Goal: Information Seeking & Learning: Find specific fact

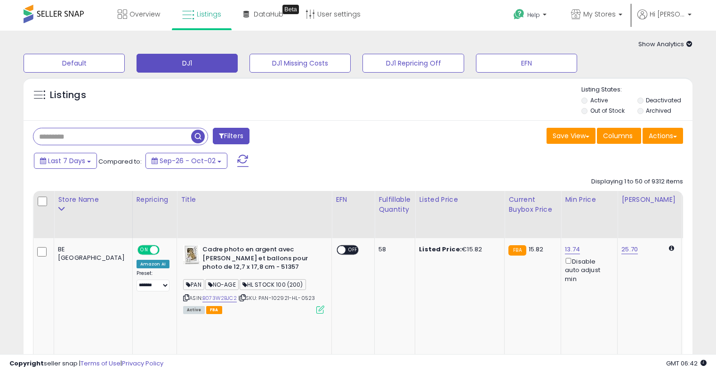
select select "**"
click at [202, 138] on span "button" at bounding box center [198, 137] width 14 height 14
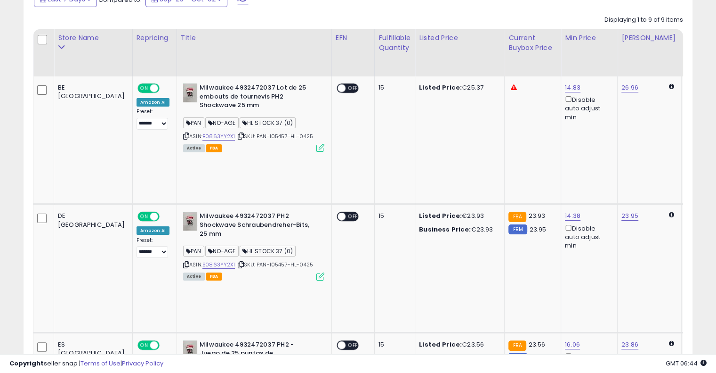
scroll to position [47, 0]
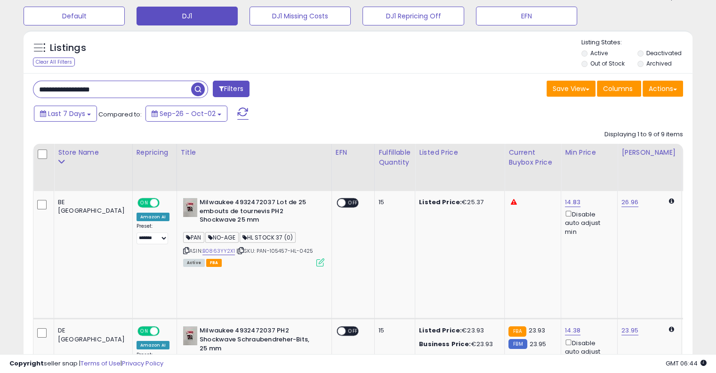
paste input "text"
click at [199, 93] on span "button" at bounding box center [198, 89] width 14 height 14
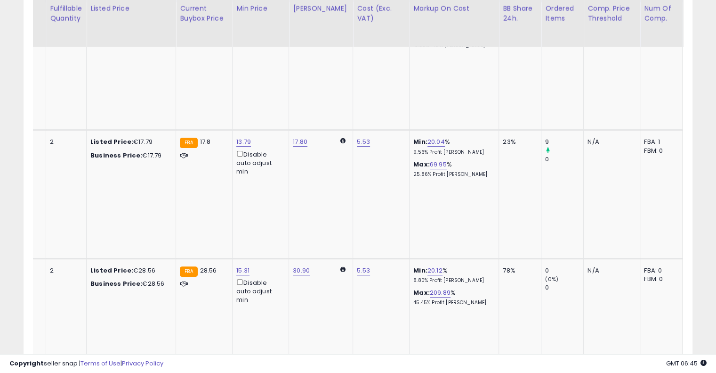
scroll to position [0, 0]
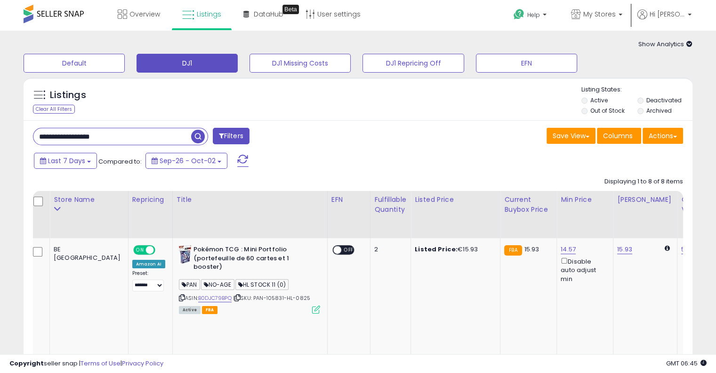
drag, startPoint x: 52, startPoint y: 139, endPoint x: 0, endPoint y: 143, distance: 52.4
paste input "text"
type input "**********"
click at [203, 134] on span "button" at bounding box center [198, 137] width 14 height 14
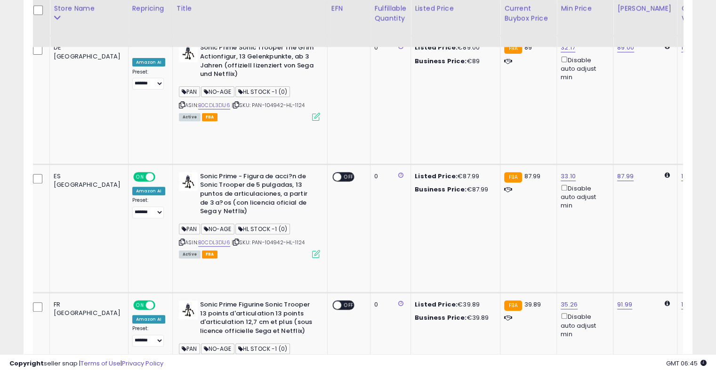
scroll to position [0, 70]
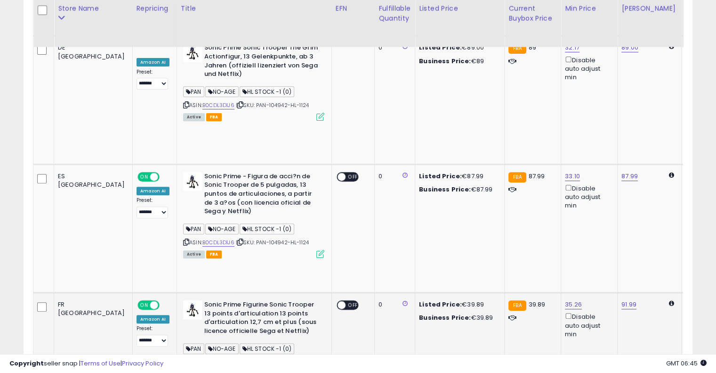
click at [203, 358] on link "B0CDL3D1J6" at bounding box center [219, 362] width 32 height 8
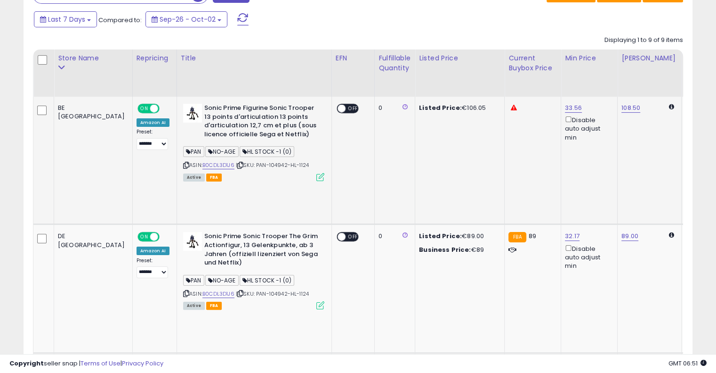
scroll to position [0, 0]
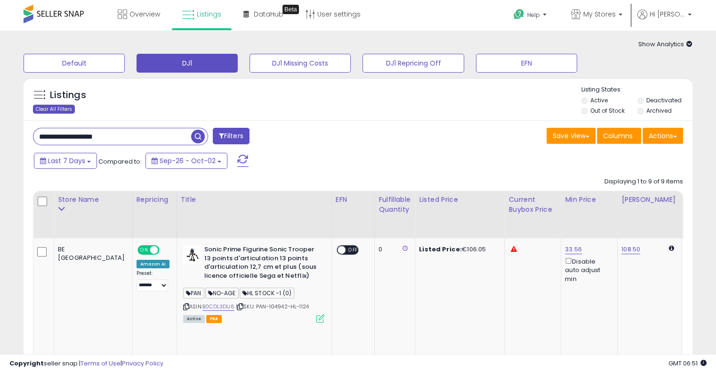
click at [56, 110] on div "Clear All Filters" at bounding box center [54, 109] width 42 height 9
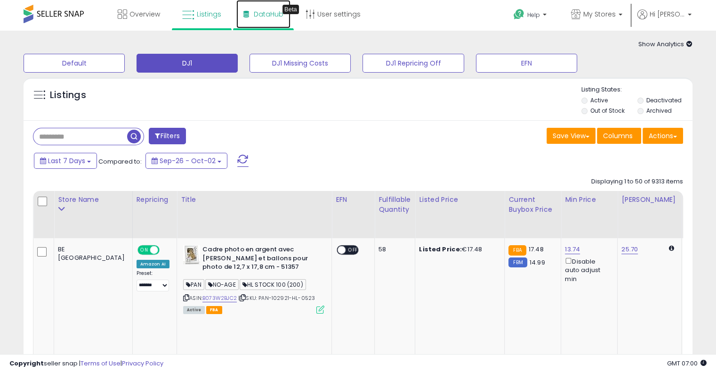
click at [272, 16] on span "DataHub" at bounding box center [269, 13] width 30 height 9
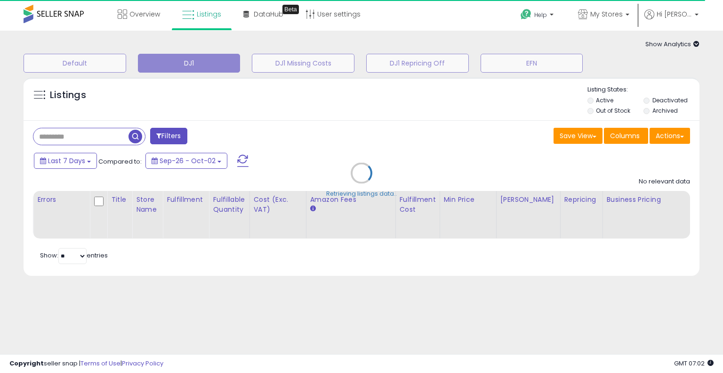
select select "**"
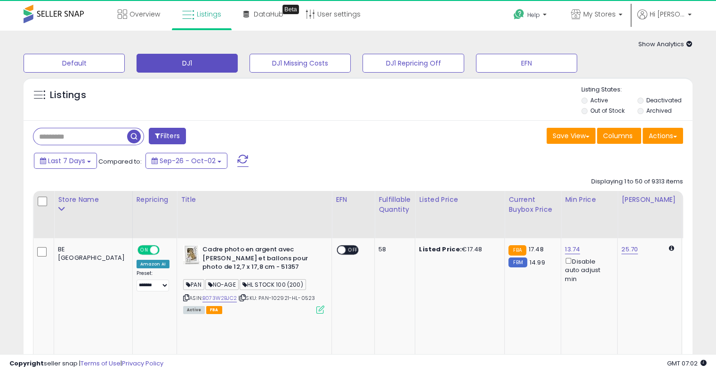
click at [105, 135] on input "text" at bounding box center [80, 136] width 94 height 16
paste input "**********"
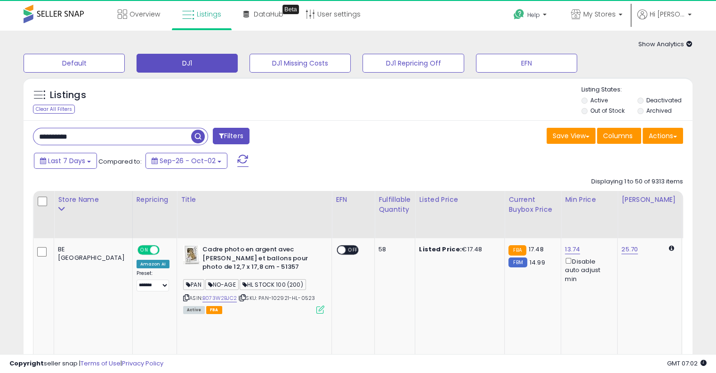
click at [194, 139] on span "button" at bounding box center [198, 137] width 14 height 14
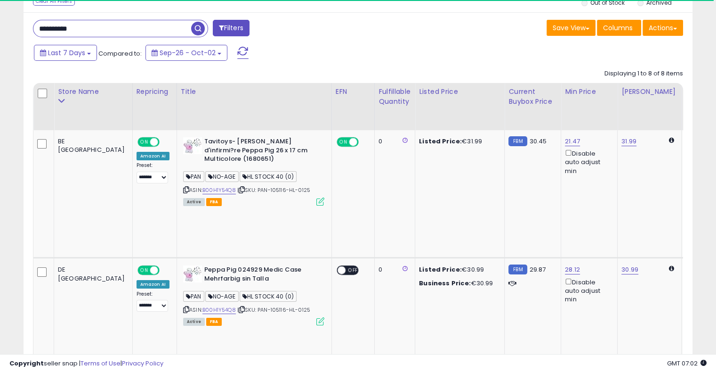
scroll to position [141, 0]
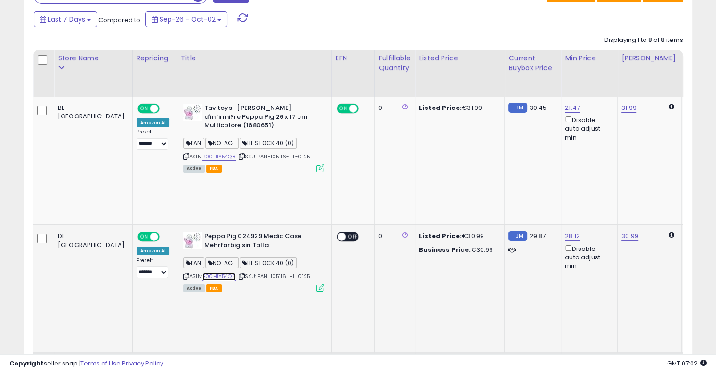
click at [203, 272] on link "B00H1Y54Q8" at bounding box center [219, 276] width 33 height 8
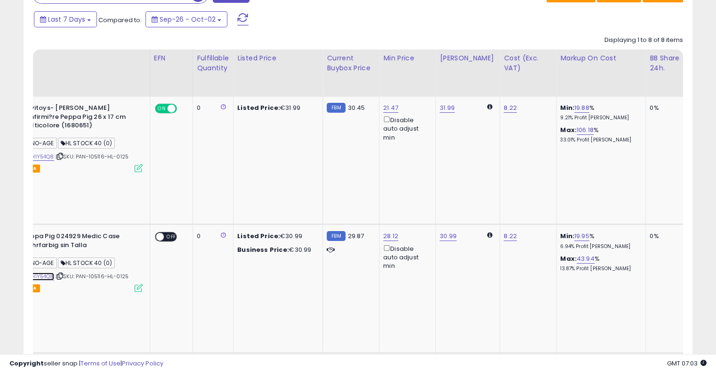
scroll to position [0, 206]
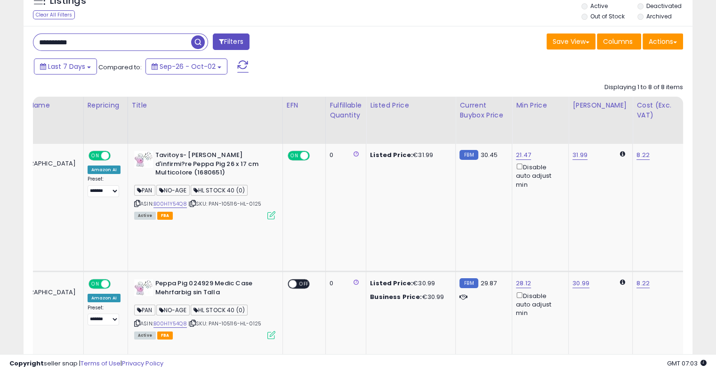
drag, startPoint x: 108, startPoint y: 39, endPoint x: 15, endPoint y: 43, distance: 93.8
paste input "text"
type input "**********"
click at [199, 38] on span "button" at bounding box center [198, 42] width 14 height 14
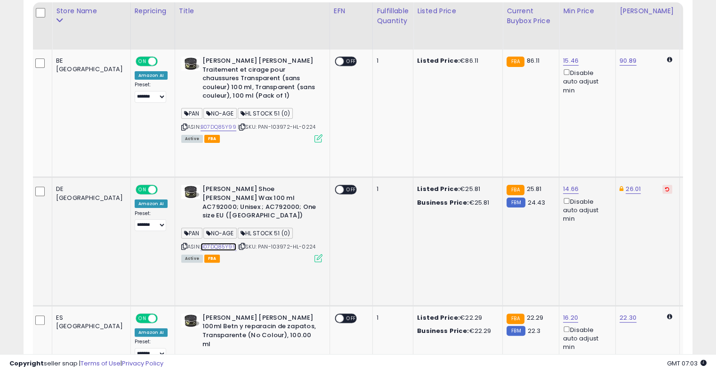
click at [201, 243] on link "B07DQ85Y99" at bounding box center [219, 247] width 36 height 8
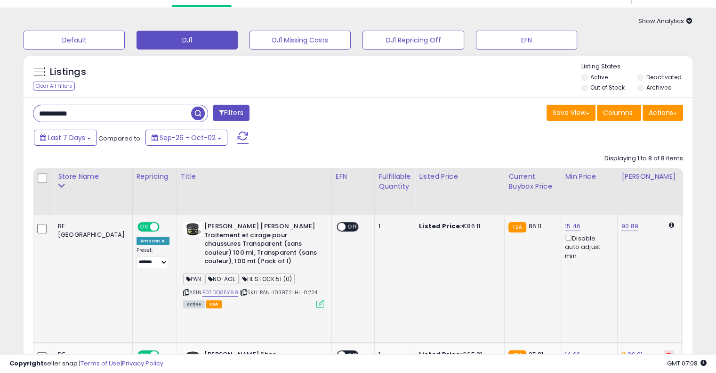
scroll to position [0, 0]
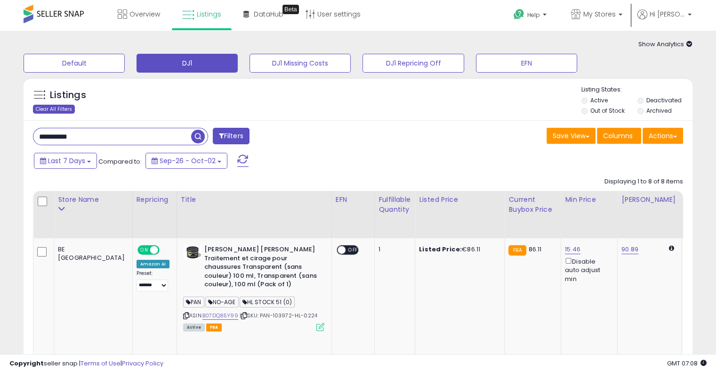
click at [45, 107] on div "Clear All Filters" at bounding box center [54, 109] width 42 height 9
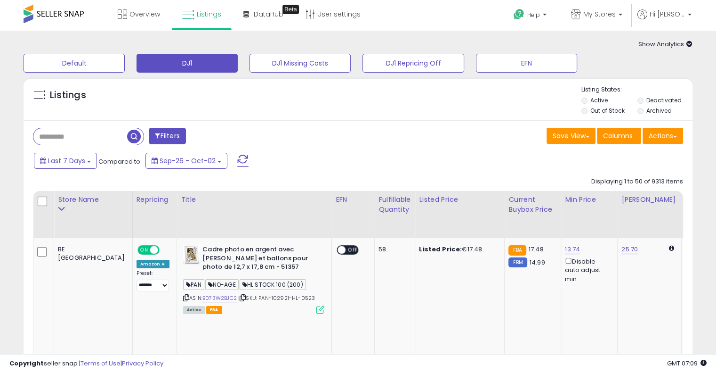
click at [69, 139] on input "text" at bounding box center [80, 136] width 94 height 16
click at [392, 137] on div "Save View Save As New View Update Current View Columns Actions Import Export Vi…" at bounding box center [524, 137] width 333 height 18
click at [163, 135] on input "text" at bounding box center [112, 136] width 158 height 16
paste input "**********"
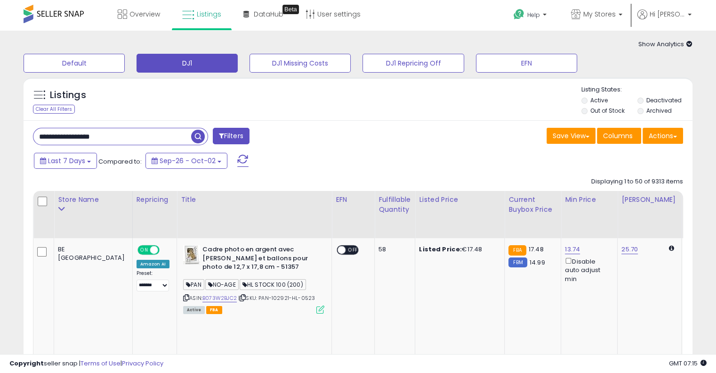
type input "**********"
click at [203, 137] on span "button" at bounding box center [198, 137] width 14 height 14
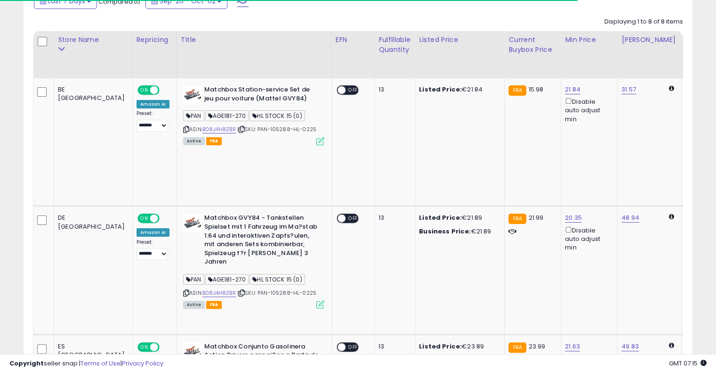
scroll to position [188, 0]
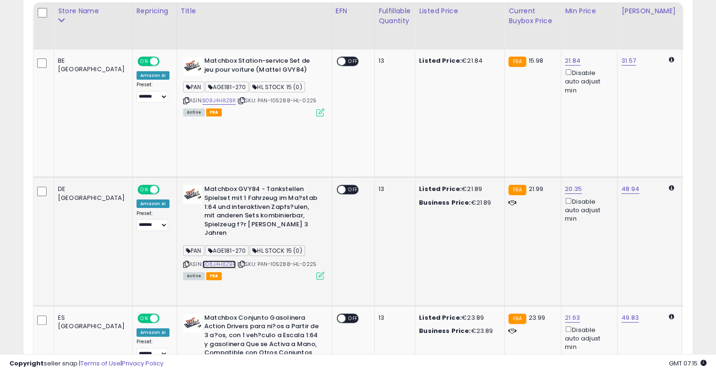
click at [203, 260] on link "B08J4H8ZBR" at bounding box center [219, 264] width 33 height 8
